Goal: Task Accomplishment & Management: Manage account settings

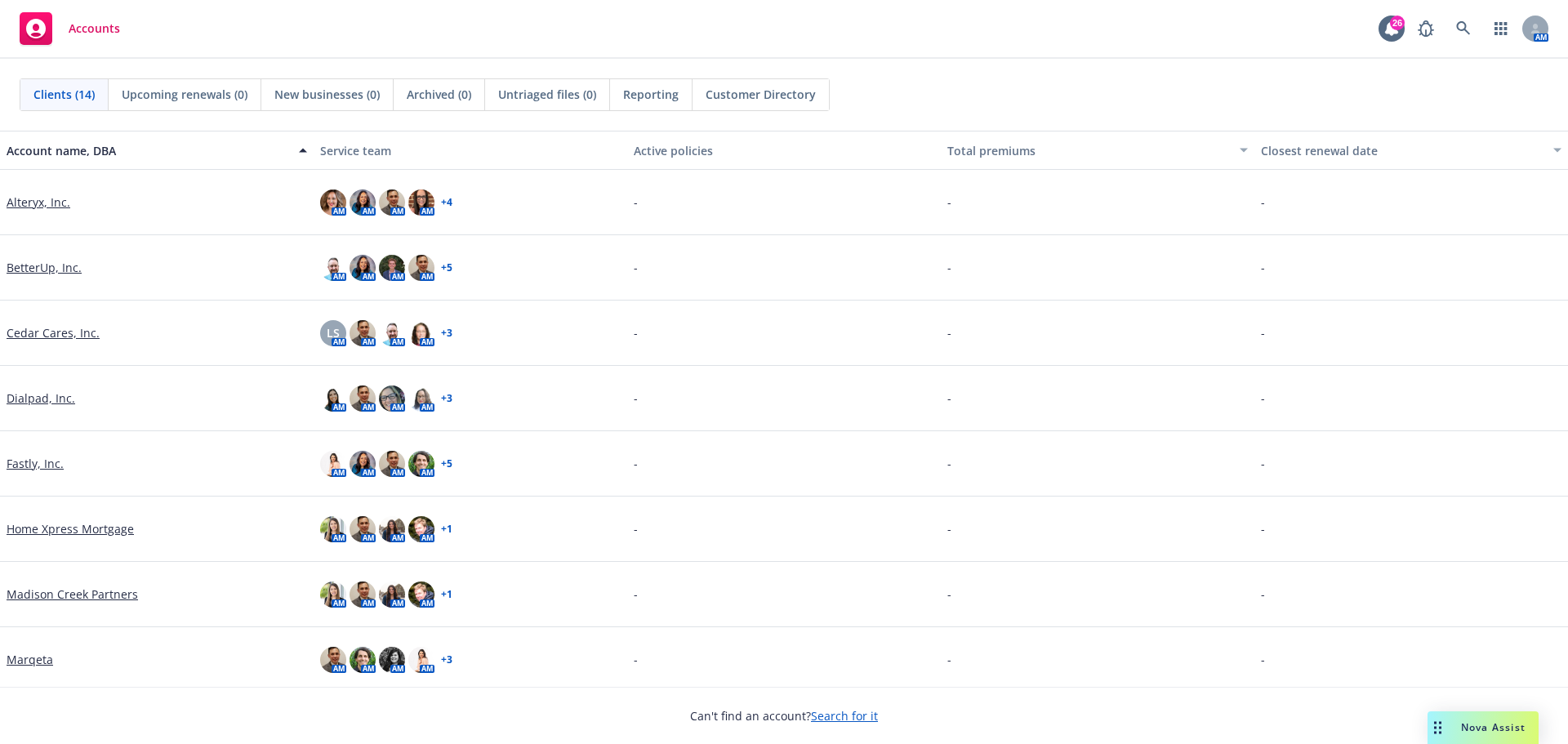
click at [52, 199] on link "Alteryx, Inc." at bounding box center [39, 202] width 64 height 17
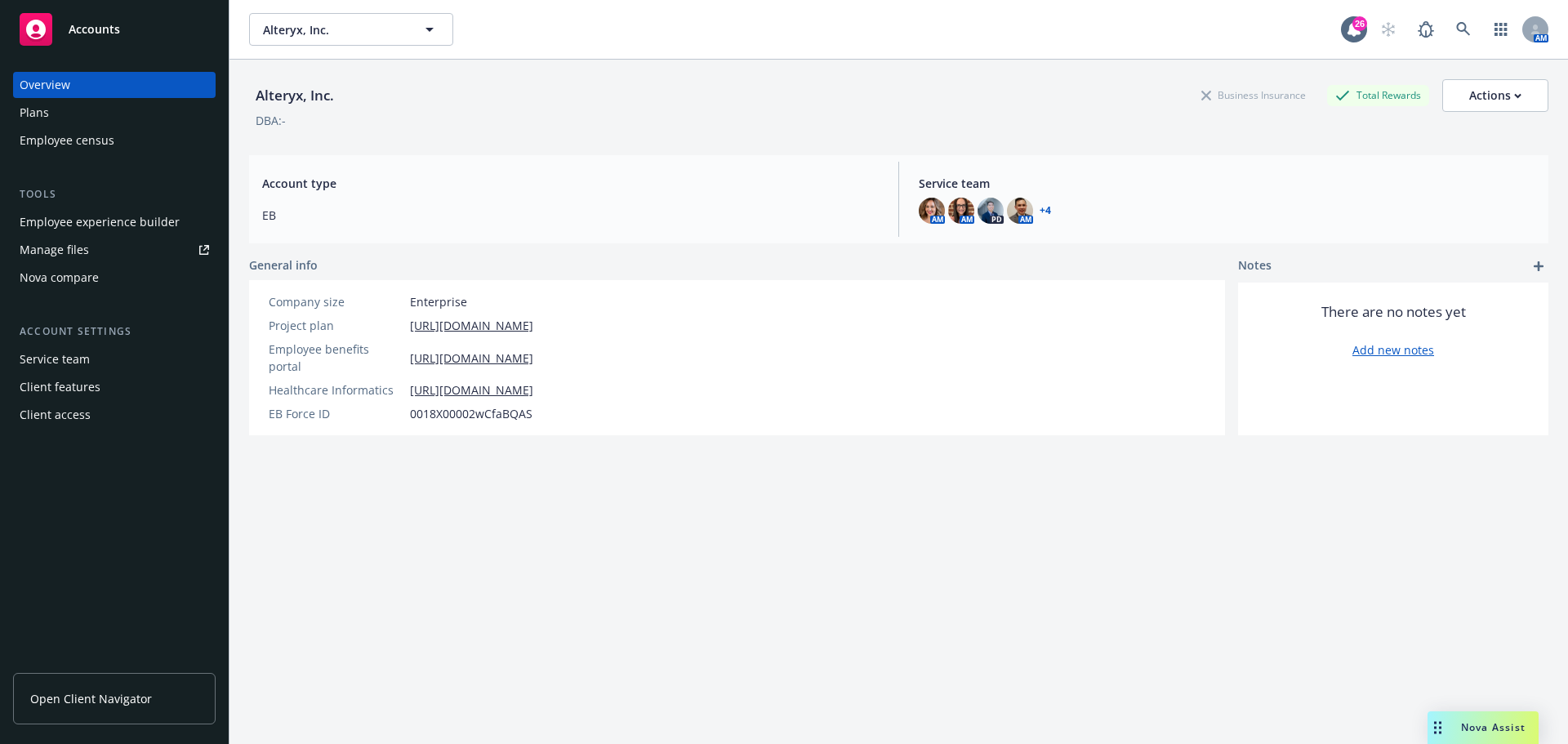
click at [75, 245] on div "Manage files" at bounding box center [54, 250] width 70 height 26
click at [71, 248] on div "Manage files" at bounding box center [54, 250] width 70 height 26
click at [1504, 103] on div "Actions" at bounding box center [1495, 96] width 52 height 31
click at [1060, 571] on div "Alteryx, Inc. Business Insurance Total Rewards Actions Edit account summary Cop…" at bounding box center [899, 421] width 1300 height 725
click at [64, 253] on div "Manage files" at bounding box center [54, 250] width 70 height 26
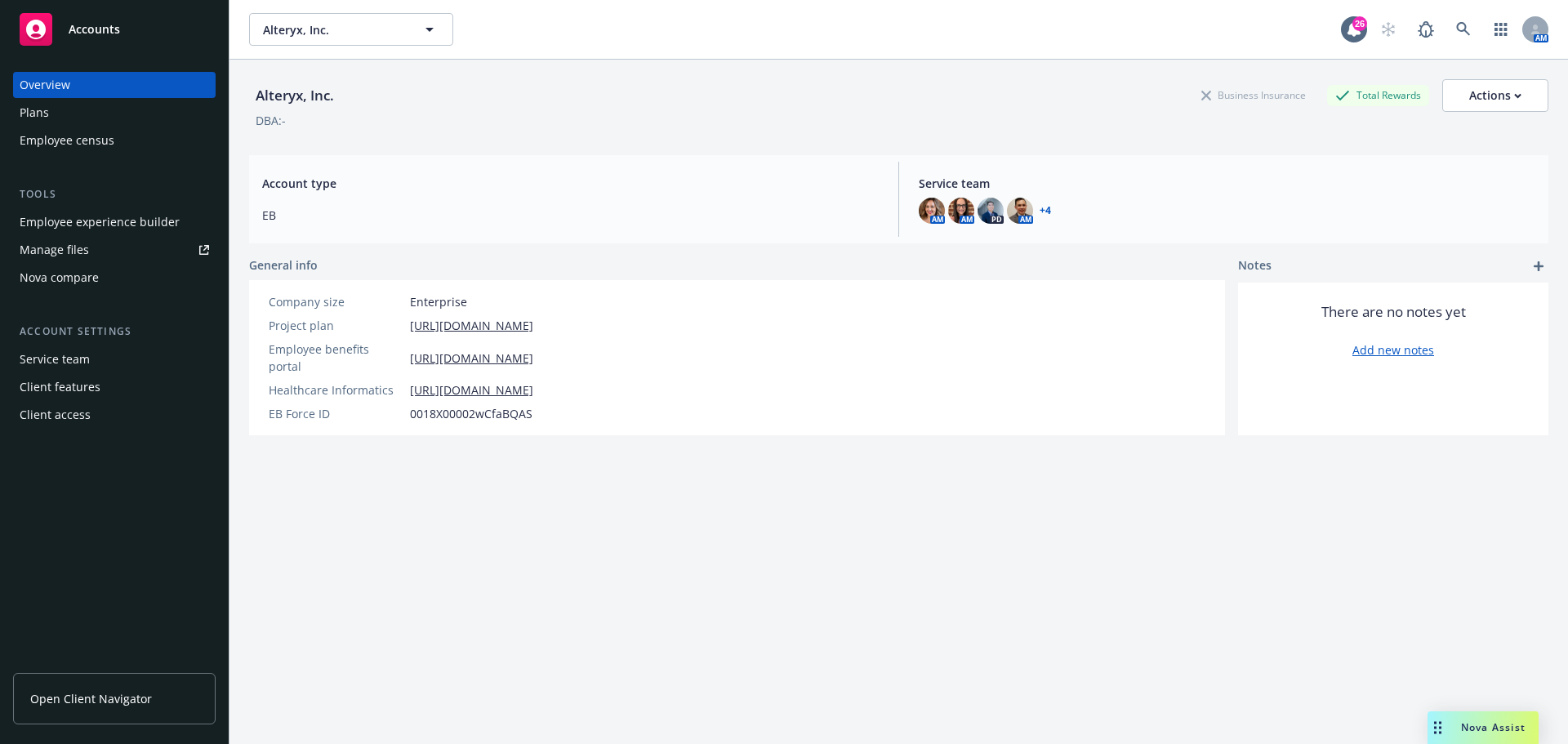
click at [63, 410] on div "Client access" at bounding box center [54, 415] width 71 height 26
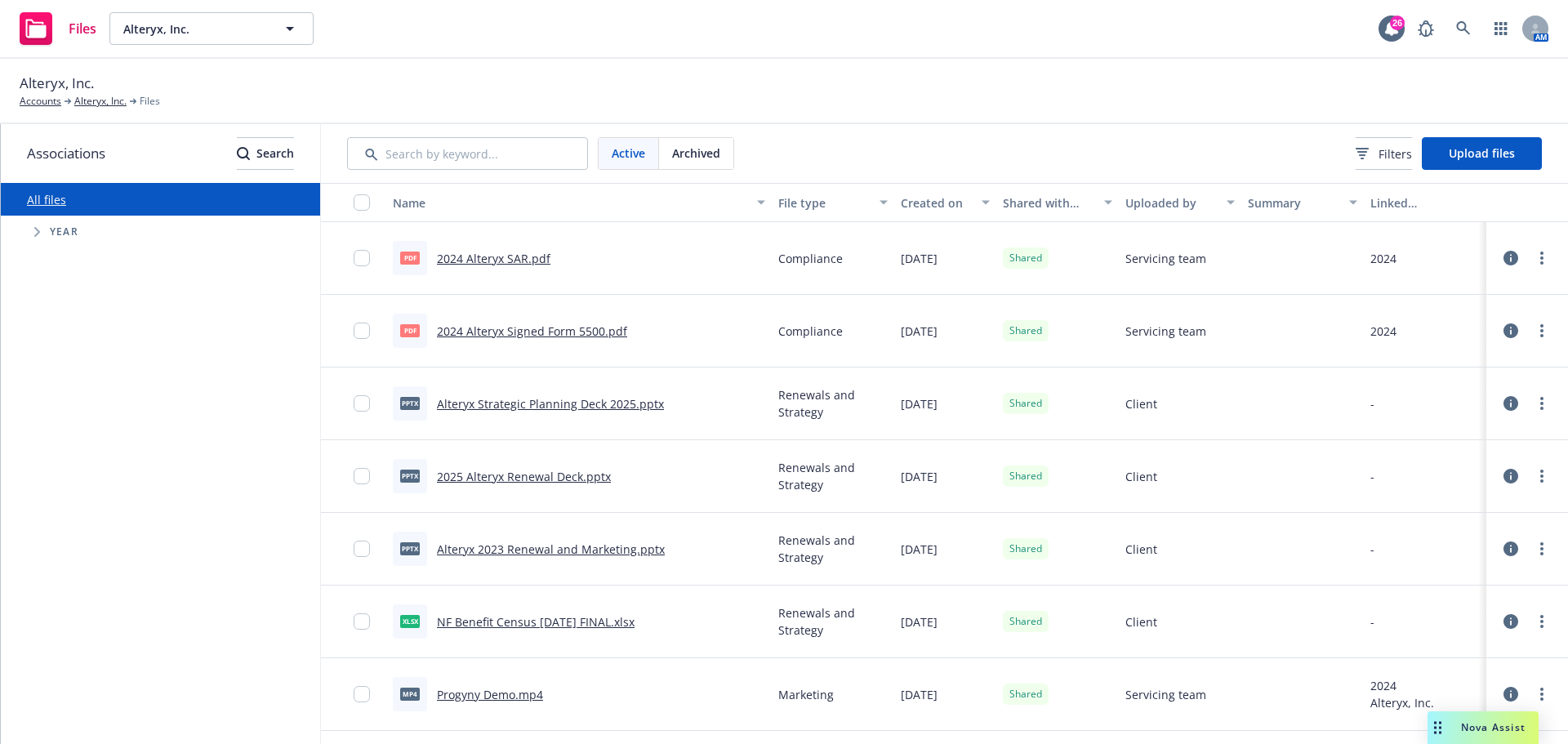
click at [29, 231] on span "Tree Example" at bounding box center [36, 231] width 26 height 26
